Goal: Navigation & Orientation: Find specific page/section

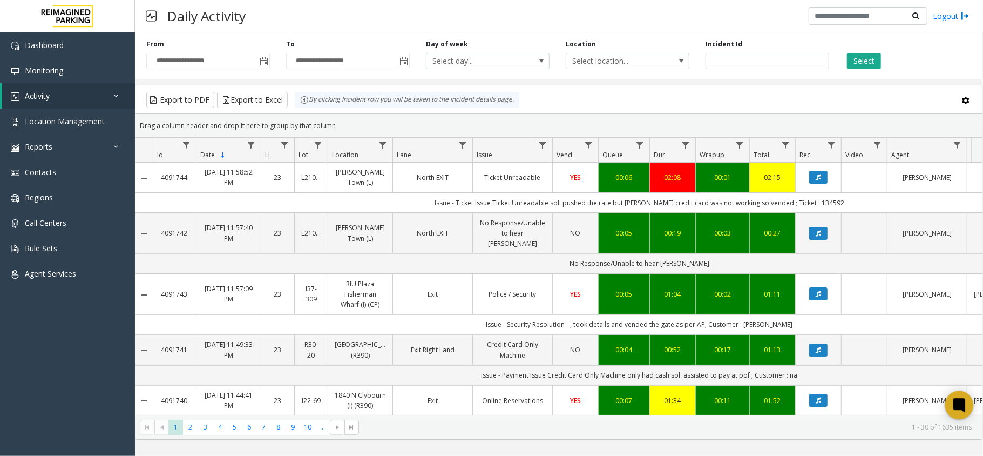
click at [958, 402] on icon at bounding box center [959, 405] width 8 height 8
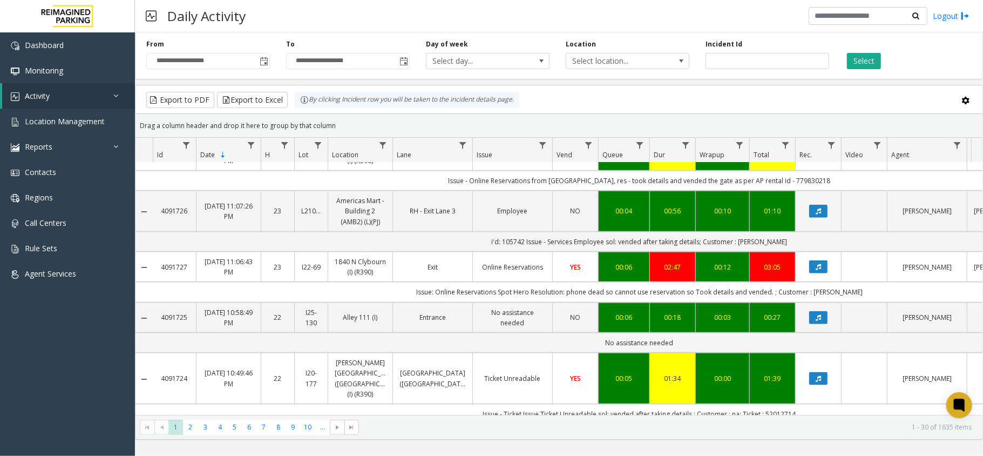
scroll to position [936, 0]
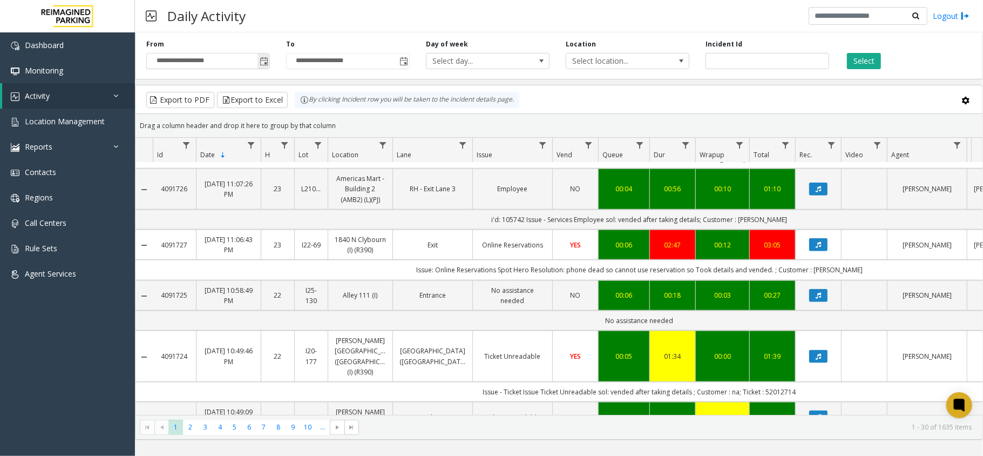
click at [258, 57] on span "Toggle popup" at bounding box center [264, 60] width 12 height 17
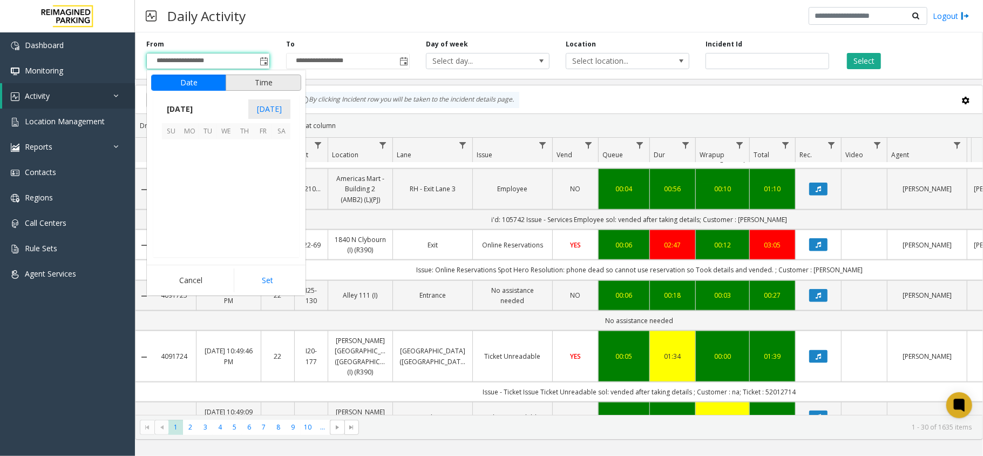
scroll to position [193933, 0]
click at [173, 165] on span "5" at bounding box center [171, 167] width 18 height 18
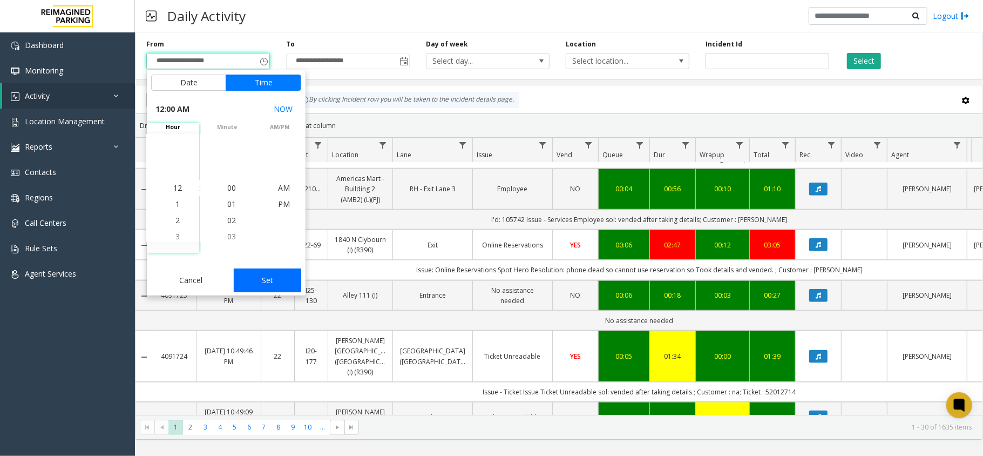
click at [293, 286] on button "Set" at bounding box center [268, 280] width 68 height 24
type input "**********"
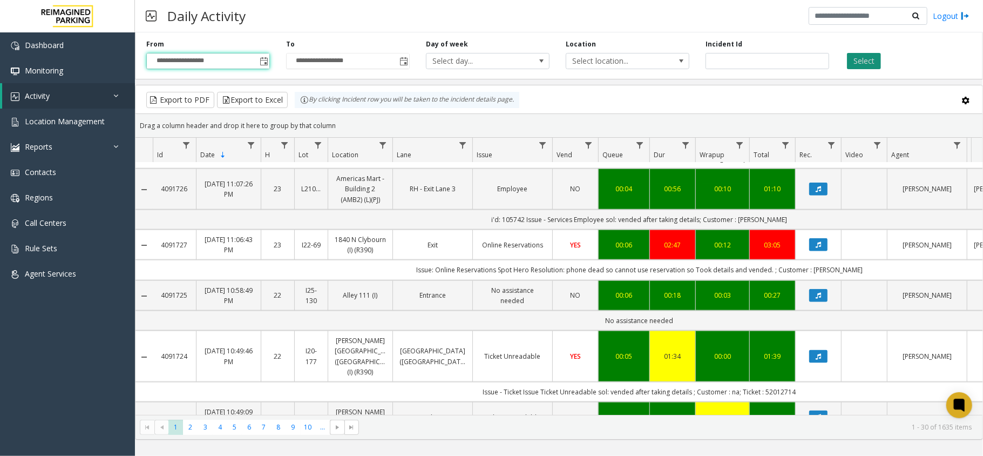
click at [880, 65] on button "Select" at bounding box center [864, 61] width 34 height 16
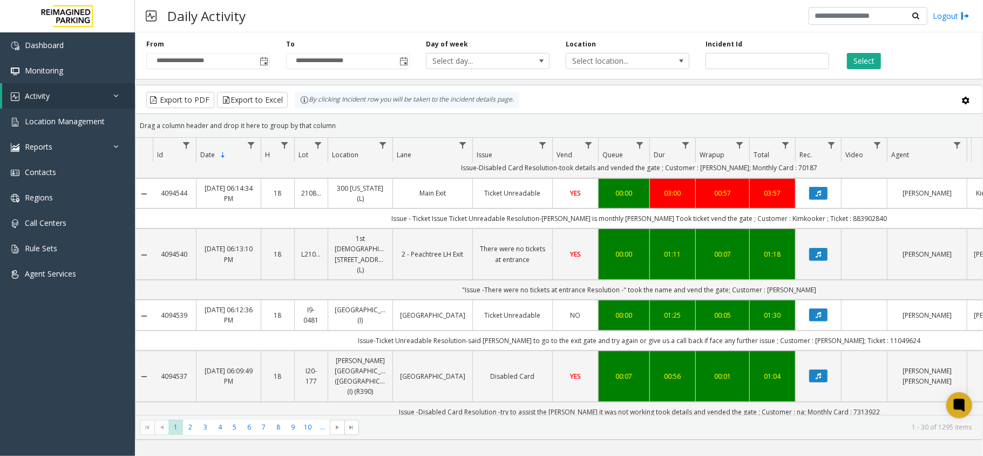
scroll to position [432, 0]
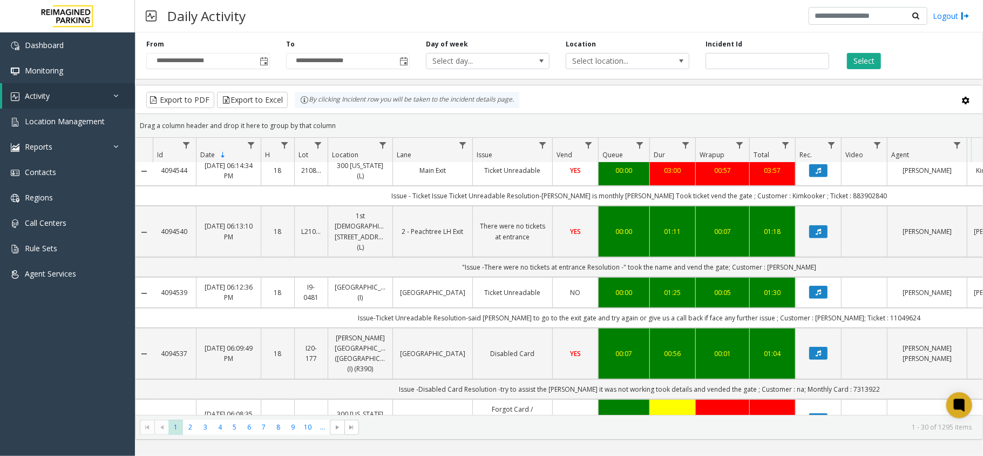
click at [874, 328] on td "Issue-Ticket Unreadable Resolution-said parker to go to the exit gate and try a…" at bounding box center [640, 318] width 974 height 20
copy td "11049624"
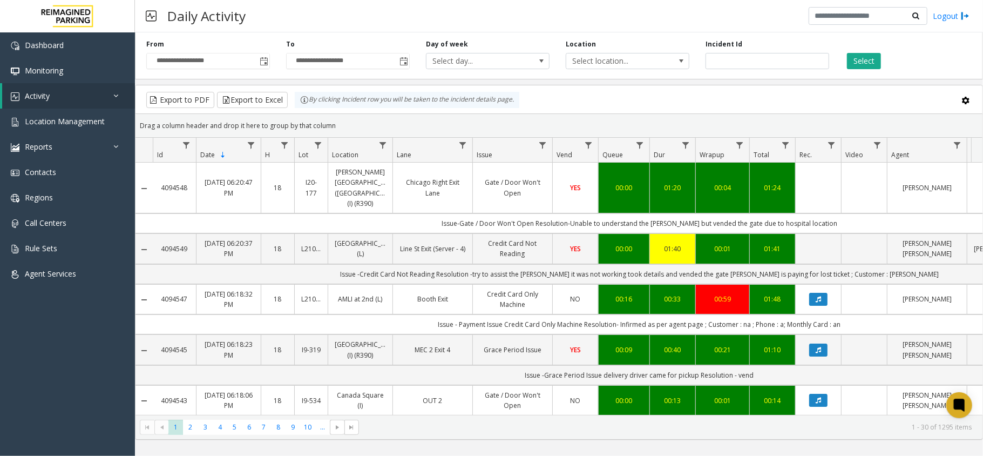
scroll to position [432, 0]
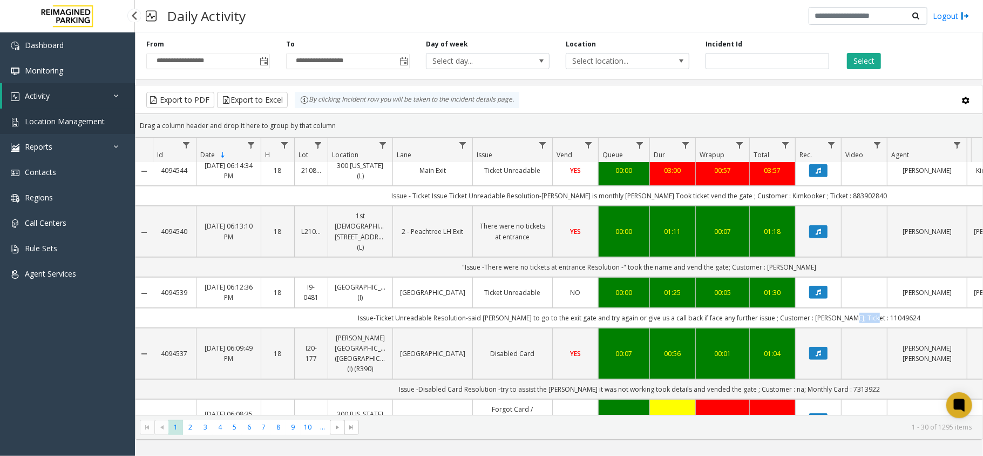
click at [99, 126] on link "Location Management" at bounding box center [67, 121] width 135 height 25
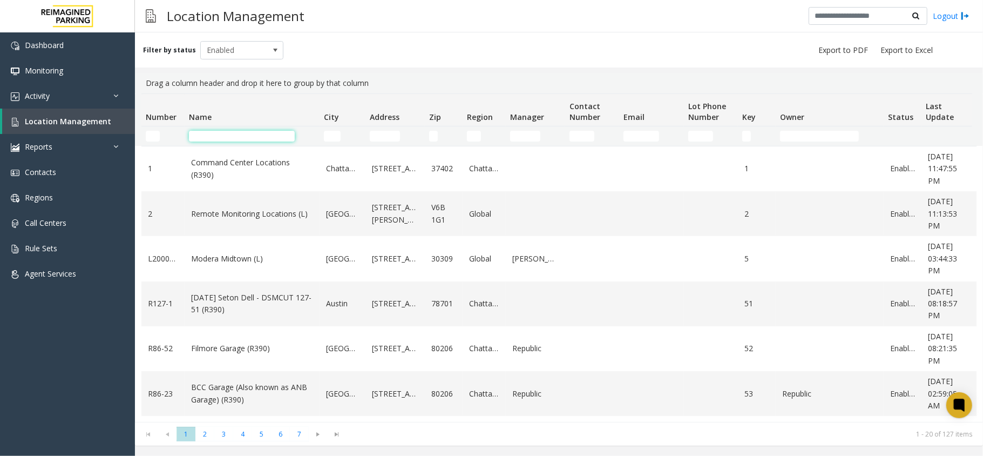
click at [239, 138] on input "Name Filter" at bounding box center [242, 136] width 106 height 11
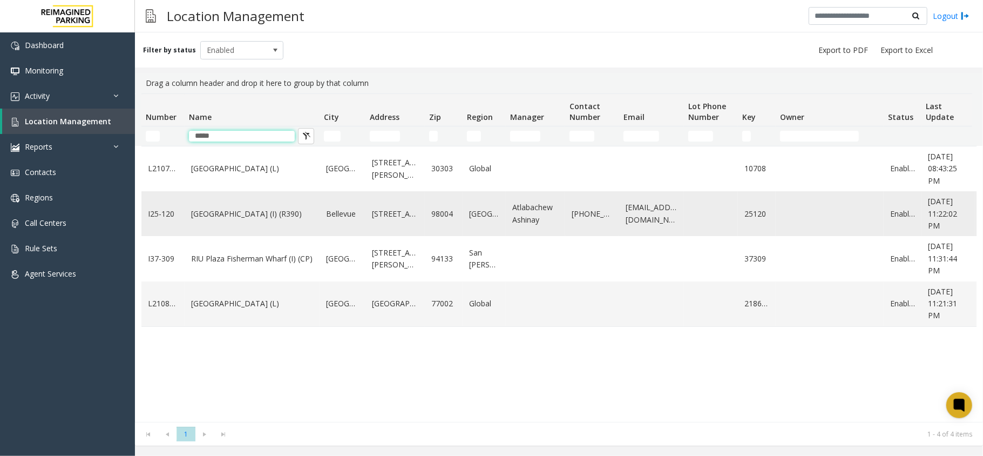
type input "*****"
click at [254, 212] on link "[GEOGRAPHIC_DATA] (I) (R390)" at bounding box center [252, 214] width 122 height 12
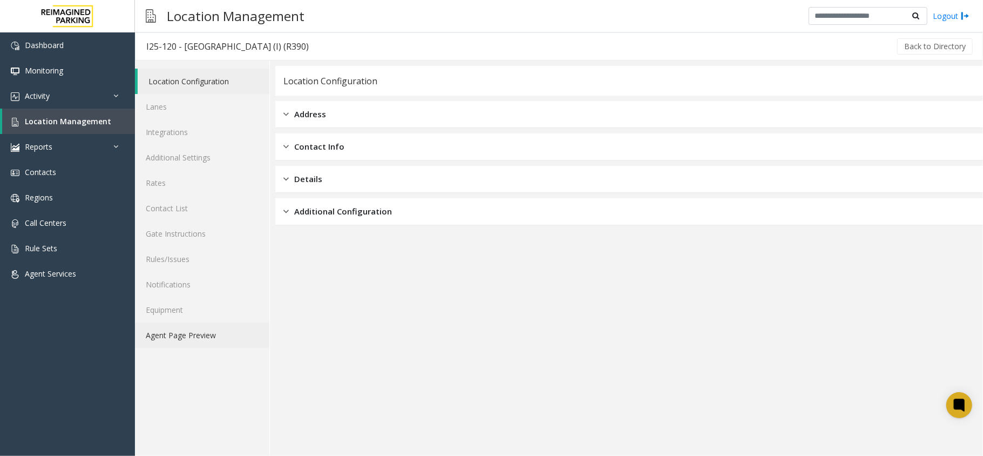
click at [219, 327] on link "Agent Page Preview" at bounding box center [202, 334] width 134 height 25
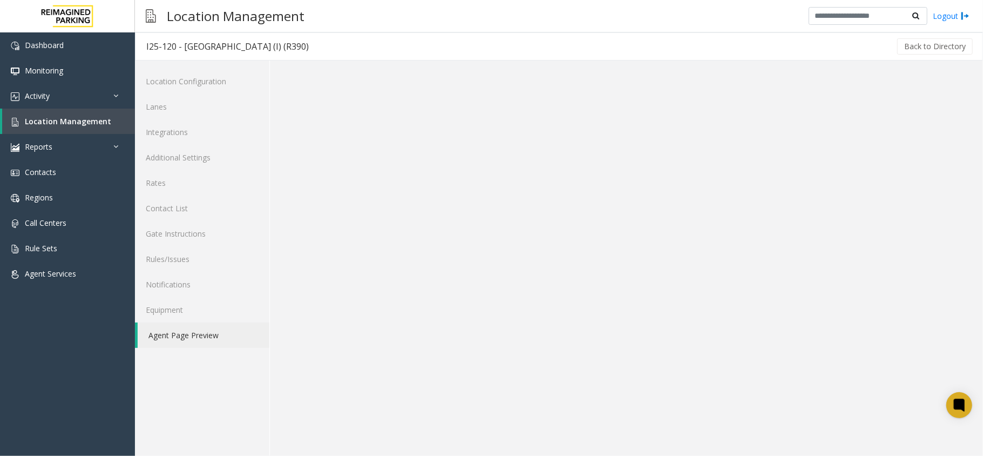
click at [219, 327] on link "Agent Page Preview" at bounding box center [204, 334] width 132 height 25
click at [195, 134] on link "Integrations" at bounding box center [202, 131] width 134 height 25
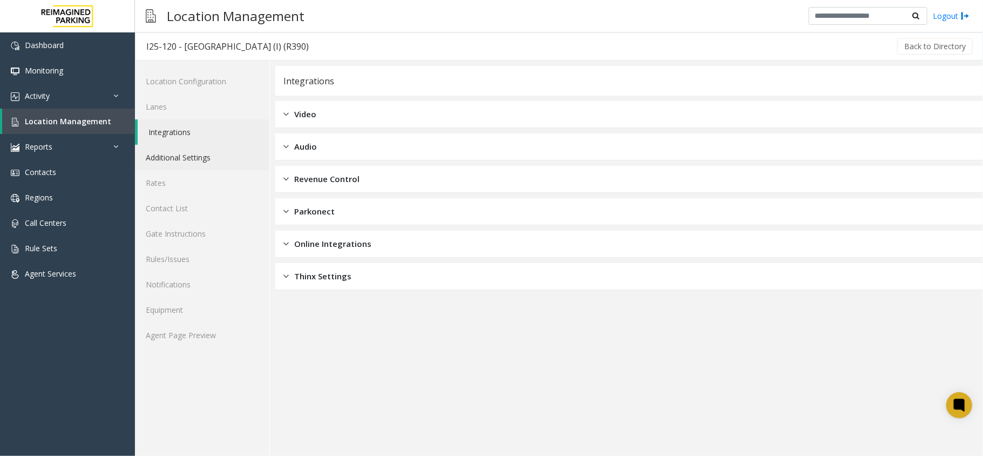
click at [195, 169] on link "Additional Settings" at bounding box center [202, 157] width 134 height 25
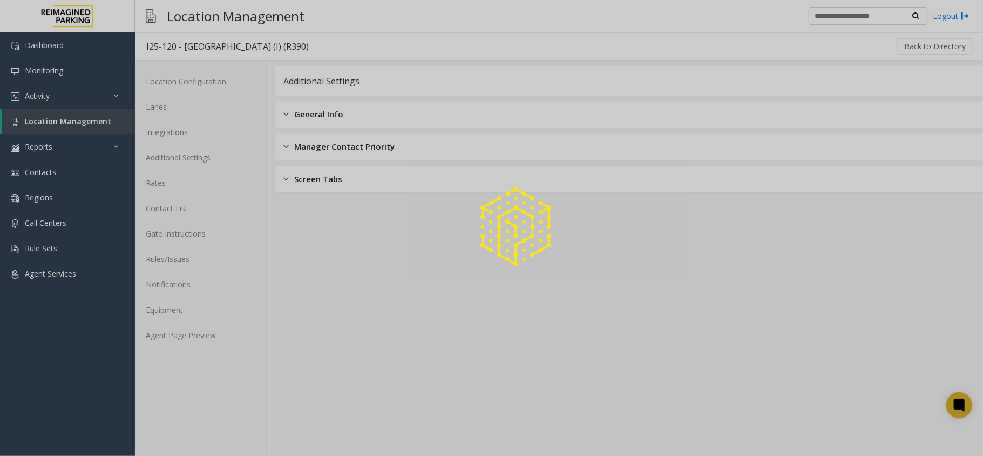
click at [194, 178] on div at bounding box center [491, 228] width 983 height 456
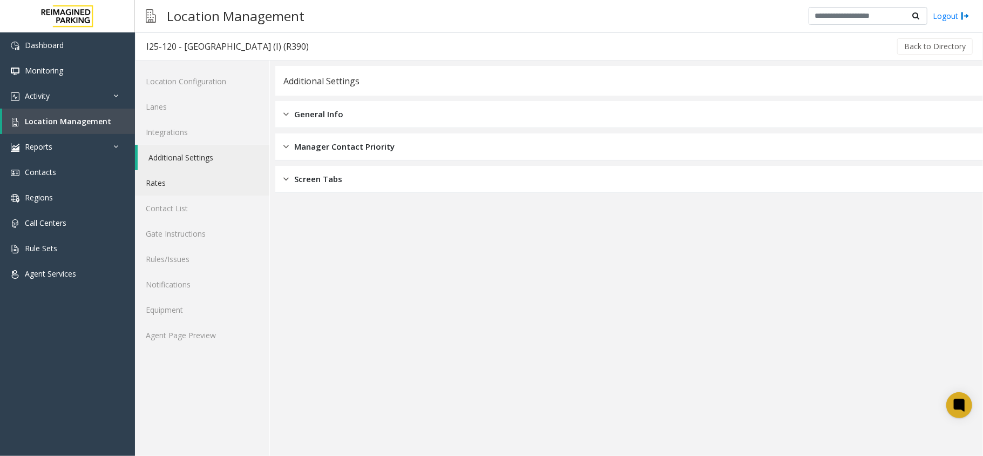
click at [194, 178] on link "Rates" at bounding box center [202, 182] width 134 height 25
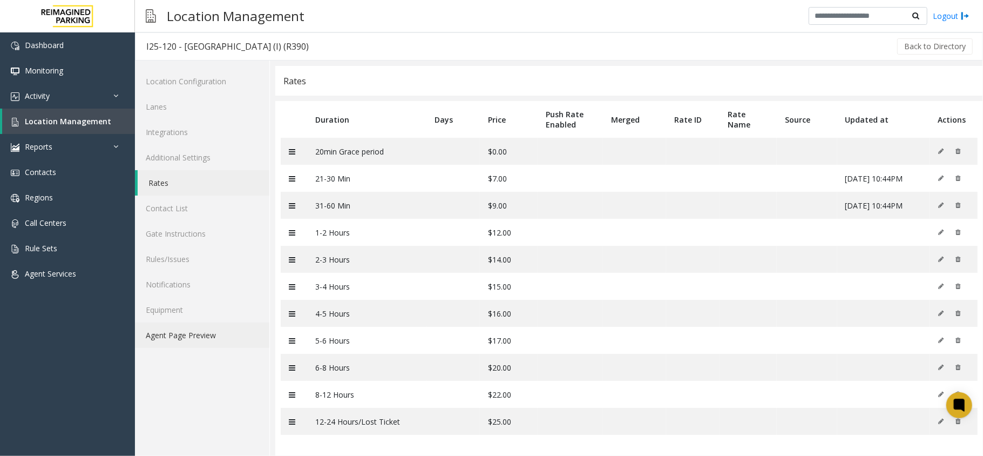
click at [220, 340] on link "Agent Page Preview" at bounding box center [202, 334] width 134 height 25
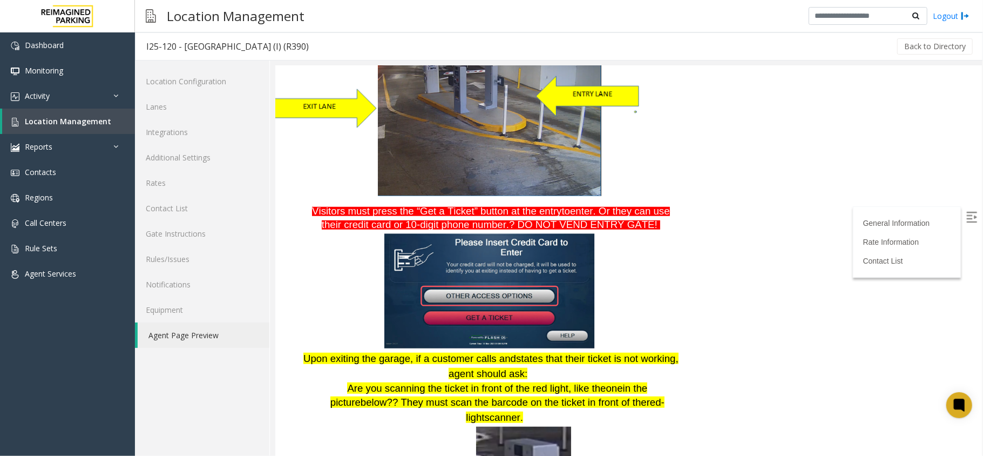
scroll to position [648, 0]
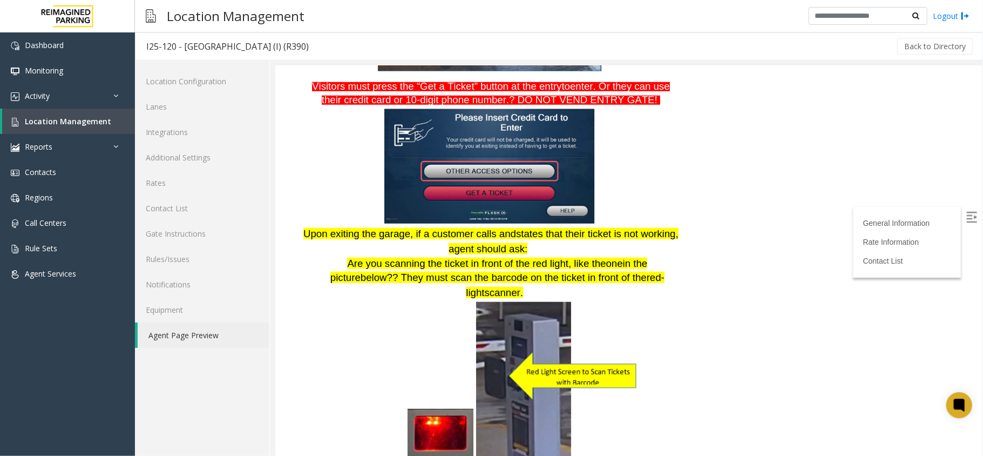
scroll to position [720, 0]
